Goal: Information Seeking & Learning: Learn about a topic

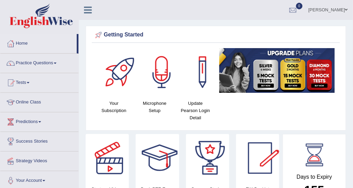
drag, startPoint x: 248, startPoint y: 36, endPoint x: 281, endPoint y: 16, distance: 37.8
click at [248, 36] on div "Getting Started" at bounding box center [216, 35] width 245 height 10
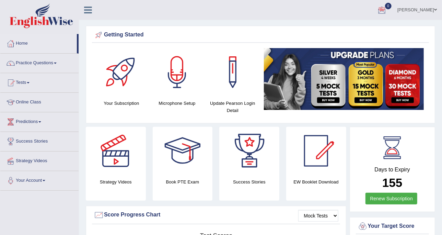
drag, startPoint x: 321, startPoint y: 1, endPoint x: 213, endPoint y: 19, distance: 109.3
click at [213, 19] on ul "Disha Vij Toggle navigation Username: DishaEw Access Type: Online Subscription:…" at bounding box center [315, 10] width 254 height 20
click at [289, 34] on div "Getting Started" at bounding box center [260, 35] width 333 height 10
click at [28, 66] on link "Practice Questions" at bounding box center [39, 62] width 78 height 17
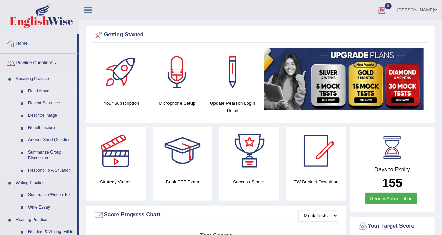
click at [33, 90] on link "Read Aloud" at bounding box center [51, 91] width 52 height 12
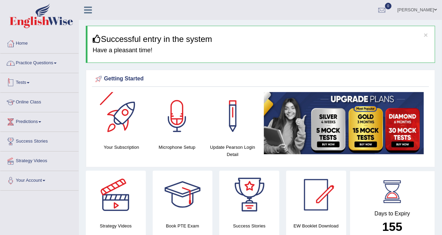
click at [38, 62] on link "Practice Questions" at bounding box center [39, 62] width 78 height 17
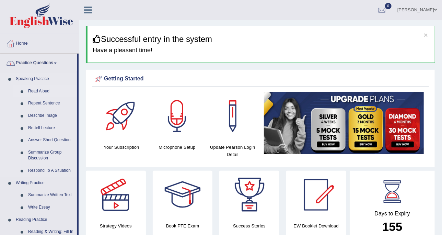
click at [37, 92] on link "Read Aloud" at bounding box center [51, 91] width 52 height 12
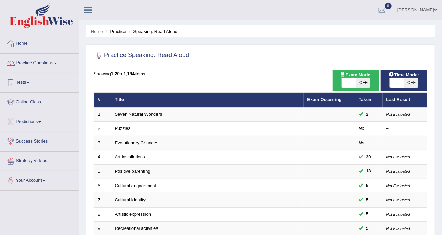
click at [357, 84] on span "OFF" at bounding box center [363, 83] width 14 height 10
checkbox input "true"
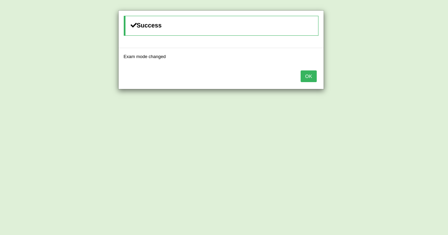
click at [305, 73] on button "OK" at bounding box center [309, 76] width 16 height 12
click at [313, 76] on button "OK" at bounding box center [309, 76] width 16 height 12
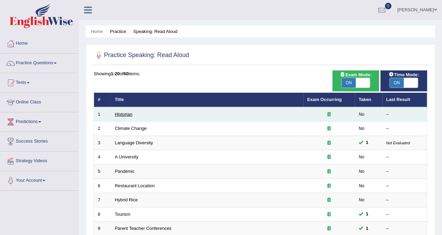
click at [130, 112] on link "Historian" at bounding box center [123, 114] width 17 height 5
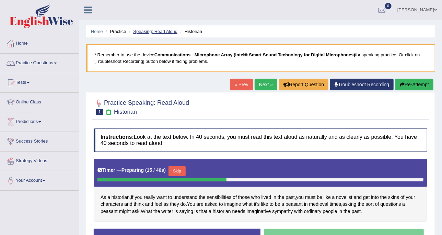
click at [161, 32] on link "Speaking: Read Aloud" at bounding box center [155, 31] width 44 height 5
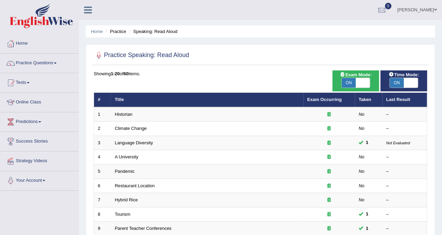
click at [351, 81] on span "ON" at bounding box center [349, 83] width 14 height 10
checkbox input "false"
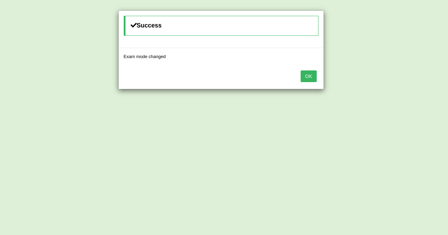
click at [314, 75] on button "OK" at bounding box center [309, 76] width 16 height 12
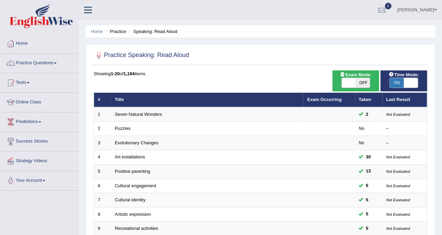
click at [406, 81] on span at bounding box center [411, 83] width 14 height 10
checkbox input "false"
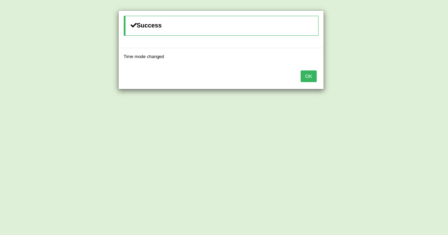
click at [310, 73] on button "OK" at bounding box center [309, 76] width 16 height 12
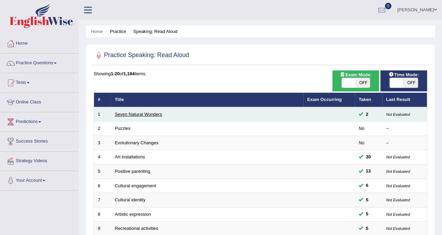
click at [129, 115] on link "Seven Natural Wonders" at bounding box center [138, 114] width 47 height 5
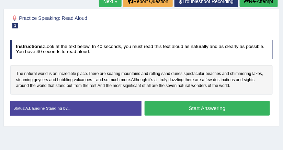
scroll to position [98, 0]
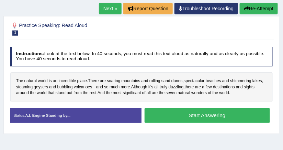
click at [167, 113] on button "Start Answering" at bounding box center [206, 115] width 125 height 15
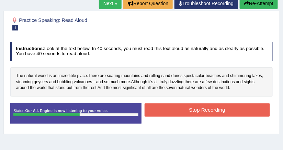
click at [231, 108] on button "Stop Recording" at bounding box center [206, 110] width 125 height 13
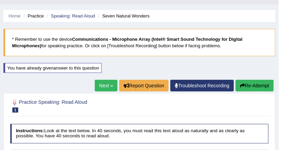
scroll to position [0, 0]
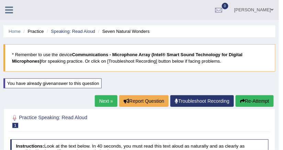
click at [113, 105] on link "Next »" at bounding box center [106, 101] width 23 height 12
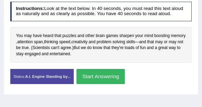
scroll to position [121, 0]
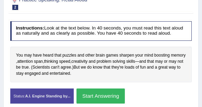
click at [98, 94] on button "Start Answering" at bounding box center [101, 96] width 48 height 15
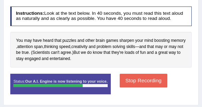
scroll to position [141, 0]
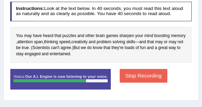
click at [120, 77] on button "Stop Recording" at bounding box center [144, 75] width 48 height 13
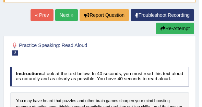
scroll to position [63, 0]
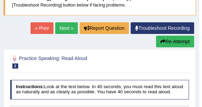
click at [162, 40] on icon "button" at bounding box center [163, 41] width 5 height 5
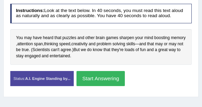
scroll to position [141, 0]
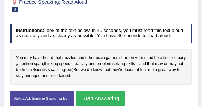
click at [96, 92] on button "Start Answering" at bounding box center [101, 98] width 48 height 15
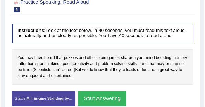
scroll to position [136, 0]
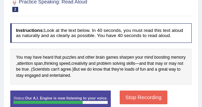
click at [150, 94] on button "Stop Recording" at bounding box center [144, 97] width 48 height 13
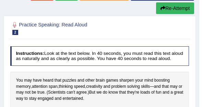
scroll to position [97, 0]
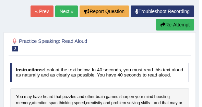
click at [167, 26] on button "Re-Attempt" at bounding box center [175, 25] width 38 height 12
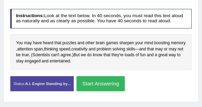
scroll to position [136, 0]
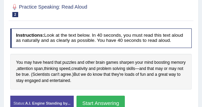
click at [106, 99] on button "Start Answering" at bounding box center [101, 103] width 48 height 15
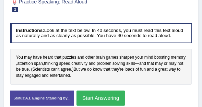
scroll to position [131, 0]
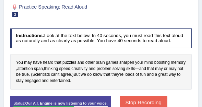
click at [132, 101] on button "Stop Recording" at bounding box center [144, 102] width 48 height 13
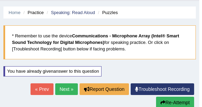
scroll to position [13, 0]
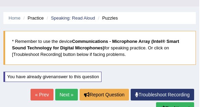
click at [65, 89] on div "« Prev Next » Report Question Troubleshoot Recording Re-Attempt" at bounding box center [99, 102] width 192 height 27
click at [67, 93] on link "Next »" at bounding box center [66, 95] width 23 height 12
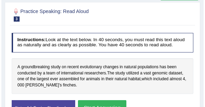
scroll to position [117, 0]
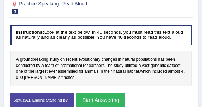
click at [63, 79] on div "A groundbreaking study on recent evolutionary changes in natural populations ha…" at bounding box center [101, 69] width 182 height 36
click at [103, 96] on button "Start Answering" at bounding box center [101, 100] width 48 height 15
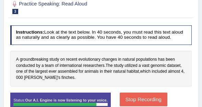
click at [120, 95] on button "Stop Recording" at bounding box center [144, 99] width 48 height 13
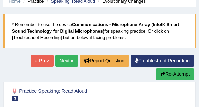
scroll to position [20, 0]
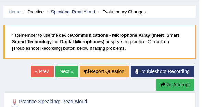
click at [67, 70] on link "Next »" at bounding box center [66, 72] width 23 height 12
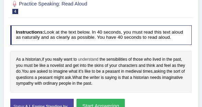
scroll to position [137, 0]
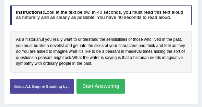
click at [87, 90] on button "Start Answering" at bounding box center [101, 86] width 48 height 15
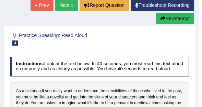
scroll to position [78, 0]
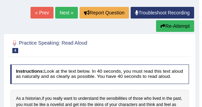
click at [61, 13] on link "Next »" at bounding box center [66, 13] width 23 height 12
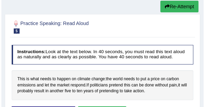
scroll to position [117, 0]
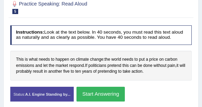
click at [77, 92] on button "Start Answering" at bounding box center [101, 94] width 48 height 15
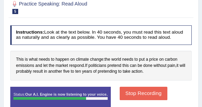
click at [121, 95] on button "Stop Recording" at bounding box center [144, 93] width 48 height 13
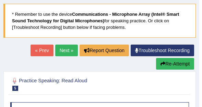
scroll to position [20, 0]
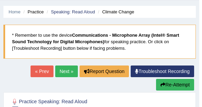
click at [68, 74] on link "Next »" at bounding box center [66, 72] width 23 height 12
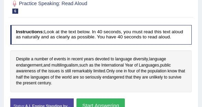
scroll to position [157, 0]
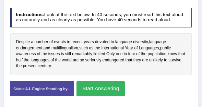
click at [88, 86] on button "Start Answering" at bounding box center [101, 88] width 48 height 15
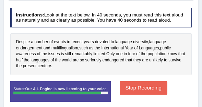
click at [126, 87] on button "Stop Recording" at bounding box center [144, 87] width 48 height 13
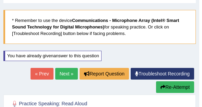
scroll to position [34, 0]
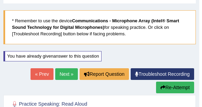
click at [69, 75] on link "Next »" at bounding box center [66, 74] width 23 height 12
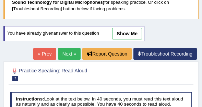
scroll to position [59, 0]
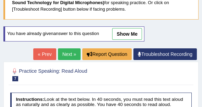
click at [67, 50] on link "Next »" at bounding box center [69, 54] width 23 height 12
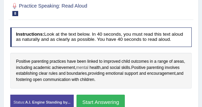
scroll to position [157, 0]
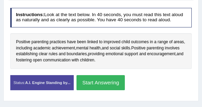
click at [112, 83] on button "Start Answering" at bounding box center [101, 82] width 48 height 15
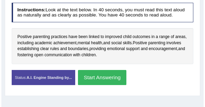
scroll to position [152, 0]
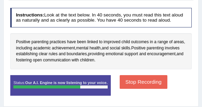
click at [128, 78] on button "Stop Recording" at bounding box center [144, 81] width 48 height 13
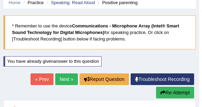
scroll to position [14, 0]
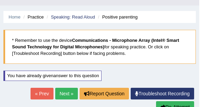
click at [57, 94] on link "Next »" at bounding box center [66, 94] width 23 height 12
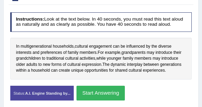
scroll to position [157, 0]
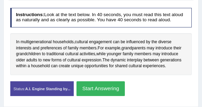
click at [105, 85] on button "Start Answering" at bounding box center [101, 88] width 48 height 15
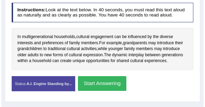
scroll to position [152, 0]
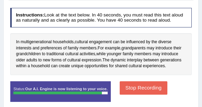
click at [143, 91] on button "Stop Recording" at bounding box center [144, 87] width 48 height 13
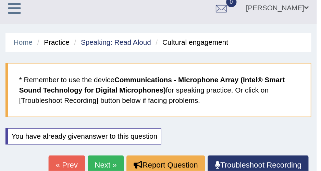
scroll to position [0, 0]
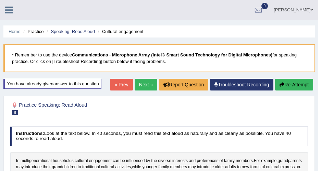
drag, startPoint x: 171, startPoint y: 0, endPoint x: 159, endPoint y: 21, distance: 24.0
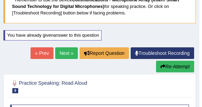
scroll to position [55, 0]
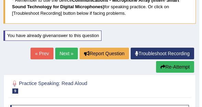
click at [169, 64] on button "Re-Attempt" at bounding box center [175, 67] width 38 height 12
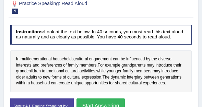
scroll to position [145, 0]
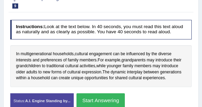
click at [89, 101] on button "Start Answering" at bounding box center [101, 100] width 48 height 15
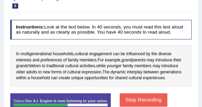
scroll to position [159, 0]
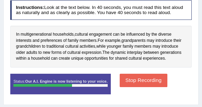
click at [142, 79] on button "Stop Recording" at bounding box center [144, 80] width 48 height 13
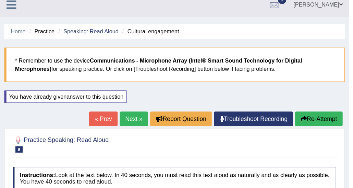
scroll to position [0, 0]
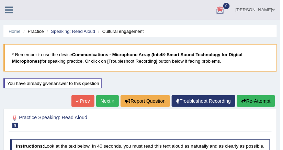
click at [202, 32] on ul "Home Practice Speaking: Read Aloud Cultural engagement" at bounding box center [139, 31] width 273 height 12
click at [202, 26] on ul "Home Practice Speaking: Read Aloud Cultural engagement" at bounding box center [139, 31] width 273 height 12
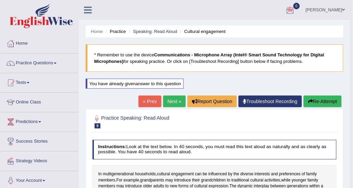
drag, startPoint x: 267, startPoint y: 1, endPoint x: 13, endPoint y: 61, distance: 260.1
click at [13, 61] on div at bounding box center [10, 63] width 10 height 10
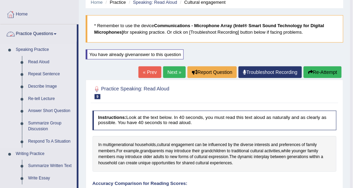
scroll to position [34, 0]
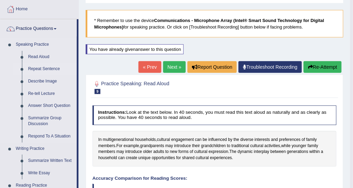
click at [54, 67] on link "Repeat Sentence" at bounding box center [51, 69] width 52 height 12
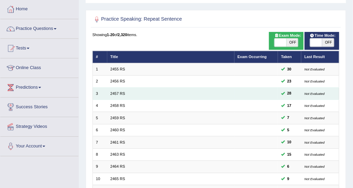
scroll to position [69, 0]
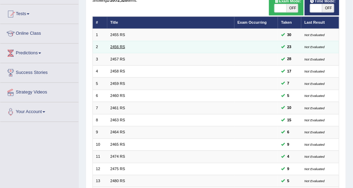
click at [115, 46] on link "2456 RS" at bounding box center [117, 47] width 15 height 4
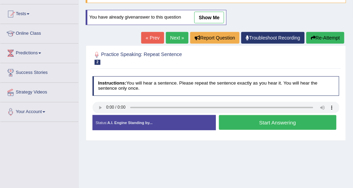
click at [238, 121] on button "Start Answering" at bounding box center [278, 122] width 118 height 15
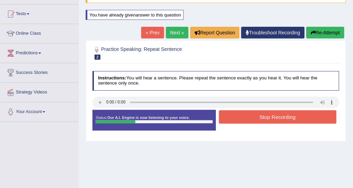
click at [238, 119] on button "Stop Recording" at bounding box center [278, 116] width 118 height 13
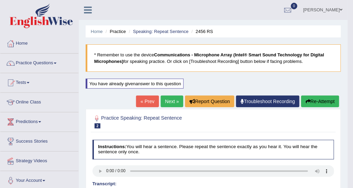
click at [177, 99] on link "Next »" at bounding box center [172, 101] width 23 height 12
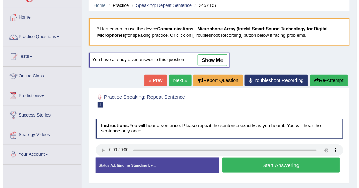
scroll to position [34, 0]
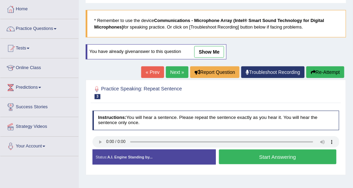
click at [242, 153] on button "Start Answering" at bounding box center [278, 156] width 118 height 15
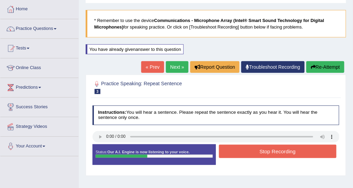
click at [243, 153] on button "Stop Recording" at bounding box center [278, 150] width 118 height 13
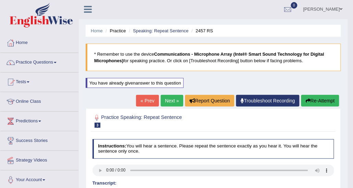
scroll to position [0, 0]
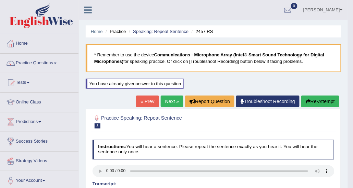
click at [176, 103] on link "Next »" at bounding box center [172, 101] width 23 height 12
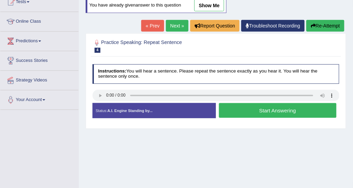
scroll to position [69, 0]
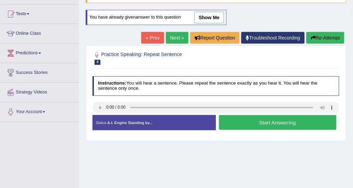
click at [254, 128] on button "Start Answering" at bounding box center [278, 122] width 118 height 15
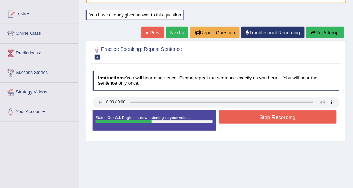
click at [280, 117] on button "Stop Recording" at bounding box center [278, 116] width 118 height 13
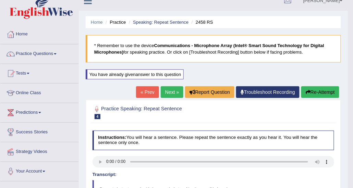
scroll to position [9, 0]
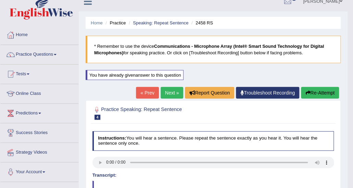
click at [176, 88] on link "Next »" at bounding box center [172, 93] width 23 height 12
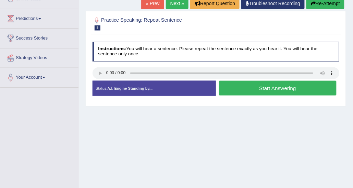
click at [246, 92] on button "Start Answering" at bounding box center [278, 88] width 118 height 15
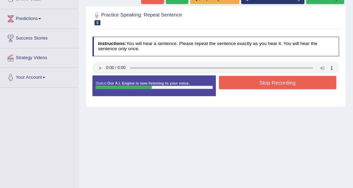
click at [249, 81] on button "Stop Recording" at bounding box center [278, 82] width 118 height 13
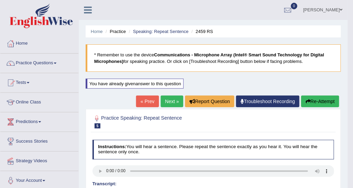
click at [167, 99] on link "Next »" at bounding box center [172, 101] width 23 height 12
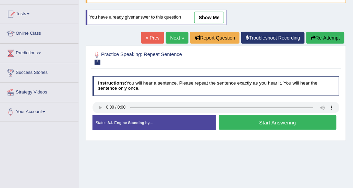
click at [236, 122] on button "Start Answering" at bounding box center [278, 122] width 118 height 15
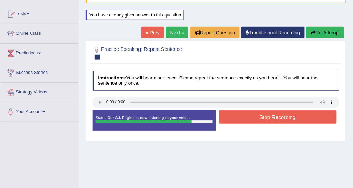
click at [236, 122] on button "Stop Recording" at bounding box center [278, 116] width 118 height 13
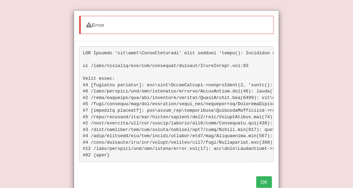
click at [333, 31] on div "Error OK" at bounding box center [176, 94] width 353 height 188
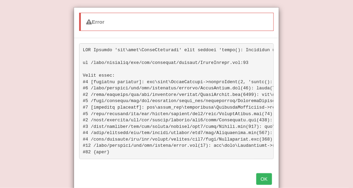
click at [268, 179] on button "OK" at bounding box center [265, 179] width 16 height 12
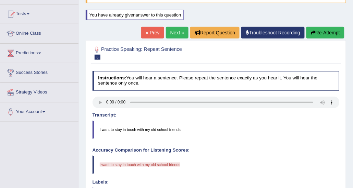
click at [334, 32] on button "Re-Attempt" at bounding box center [326, 33] width 38 height 12
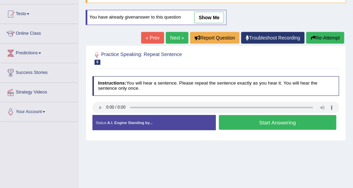
click at [268, 123] on button "Start Answering" at bounding box center [278, 122] width 118 height 15
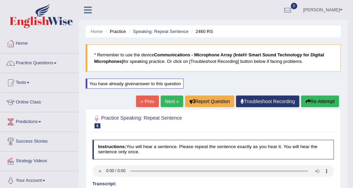
click at [168, 102] on link "Next »" at bounding box center [172, 101] width 23 height 12
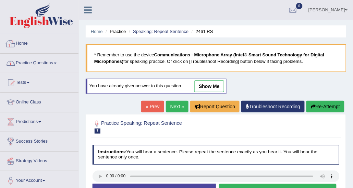
click at [57, 54] on link "Practice Questions" at bounding box center [39, 62] width 78 height 17
